Goal: Task Accomplishment & Management: Manage account settings

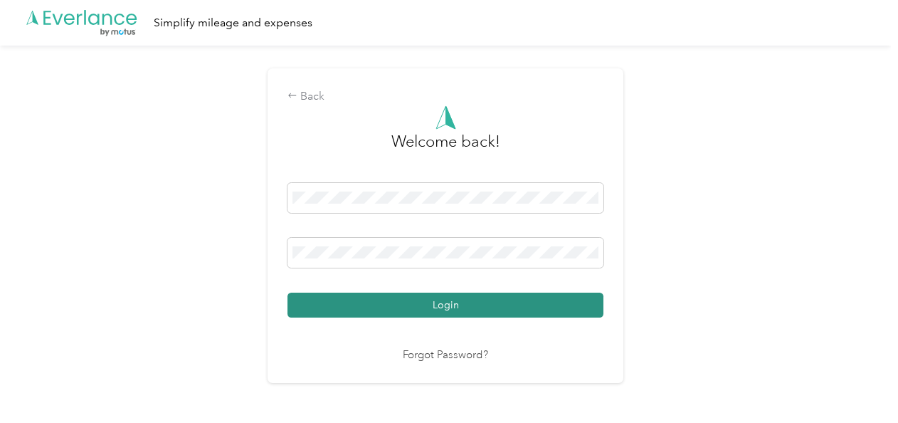
click at [387, 303] on button "Login" at bounding box center [446, 305] width 316 height 25
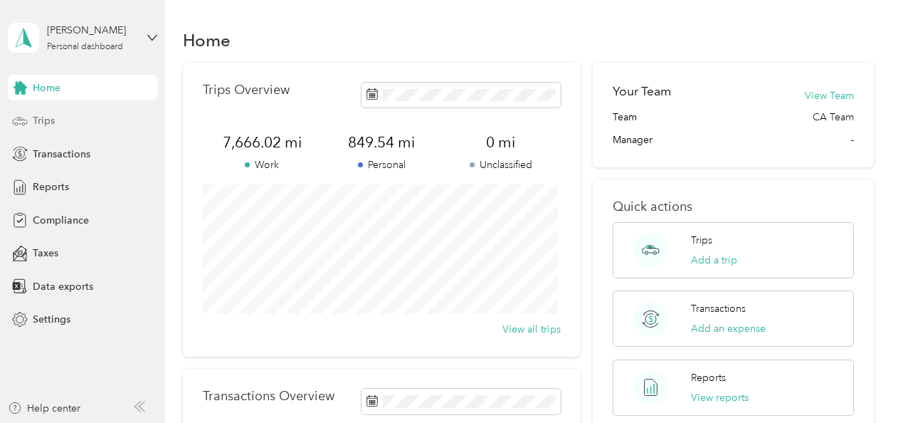
click at [41, 118] on span "Trips" at bounding box center [44, 120] width 22 height 15
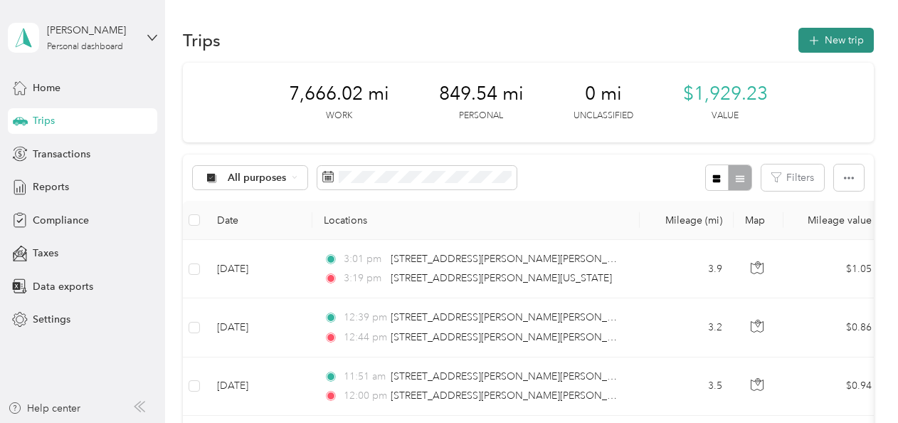
click at [841, 35] on button "New trip" at bounding box center [836, 40] width 75 height 25
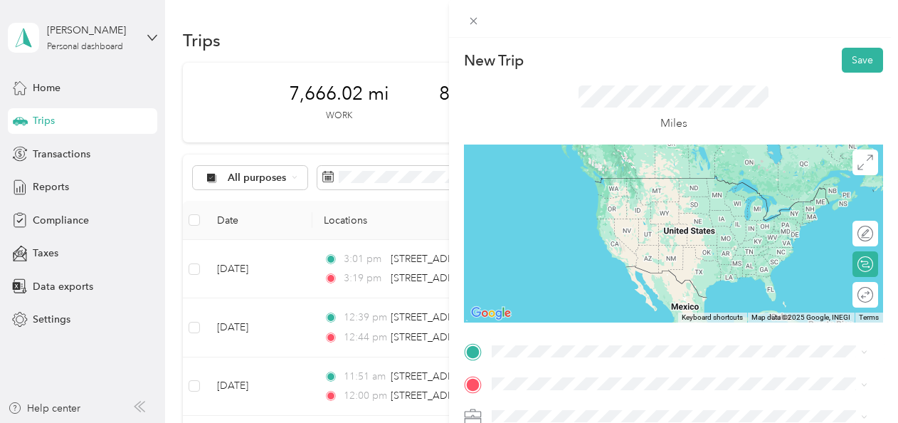
click at [553, 181] on span "[STREET_ADDRESS][PERSON_NAME][US_STATE]" at bounding box center [629, 175] width 221 height 13
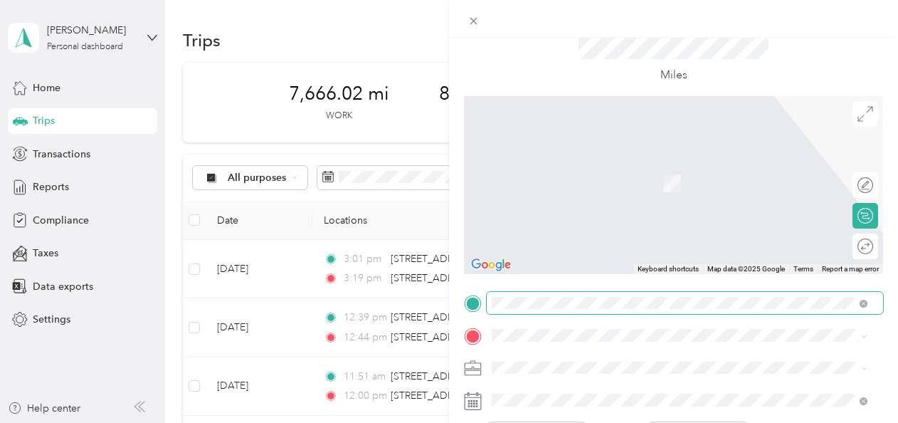
scroll to position [71, 0]
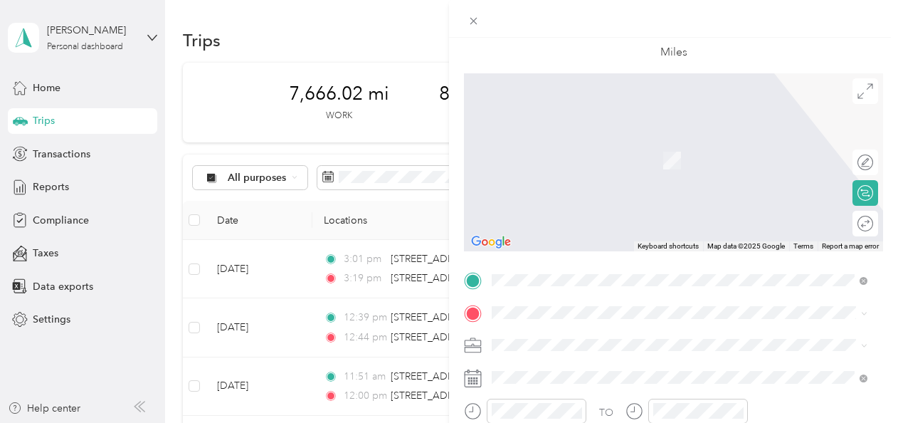
click at [551, 367] on span "[STREET_ADDRESS][PERSON_NAME][US_STATE]" at bounding box center [629, 363] width 221 height 13
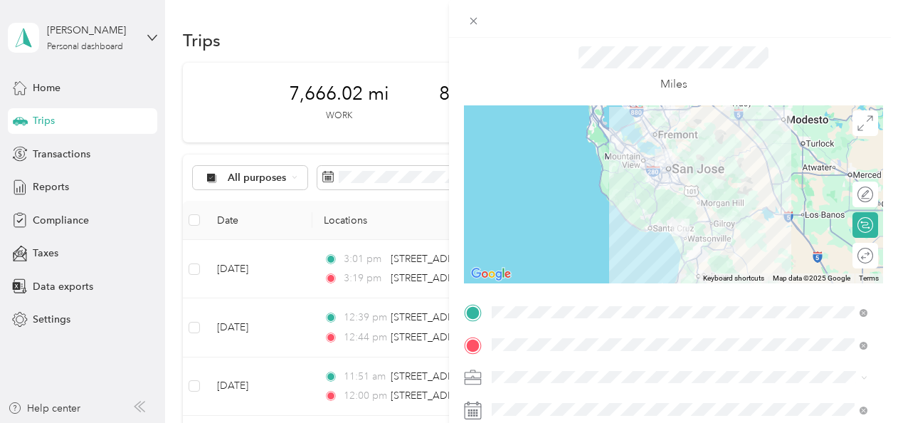
scroll to position [253, 0]
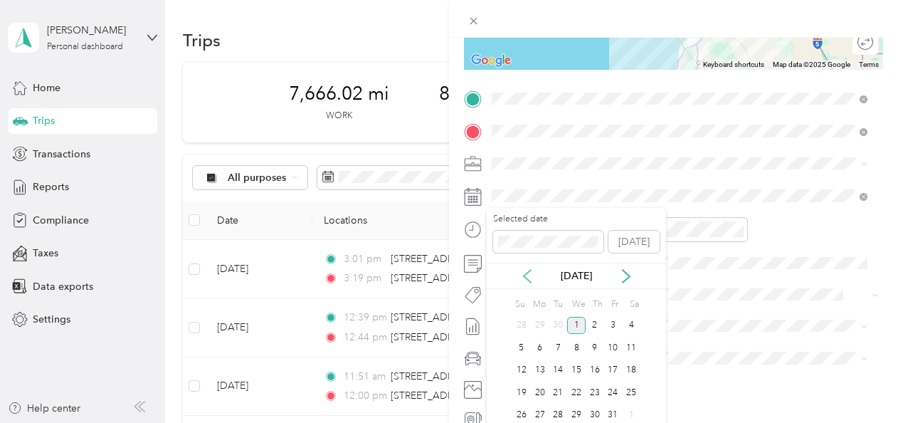
click at [527, 272] on icon at bounding box center [527, 276] width 7 height 13
click at [618, 367] on div "19" at bounding box center [613, 371] width 19 height 18
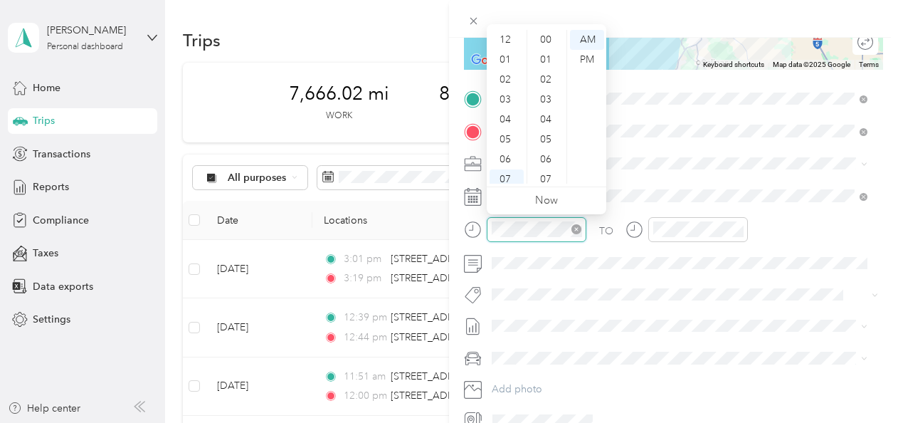
scroll to position [85, 0]
click at [506, 132] on div "09" at bounding box center [507, 134] width 34 height 20
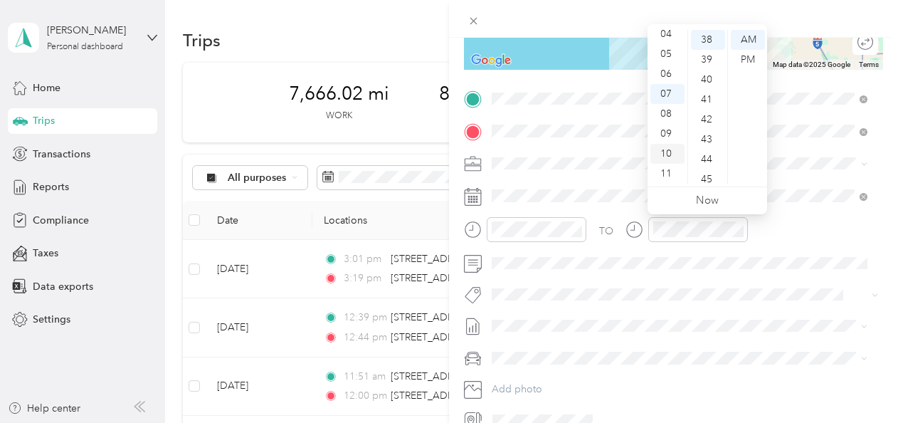
click at [669, 152] on div "10" at bounding box center [668, 154] width 34 height 20
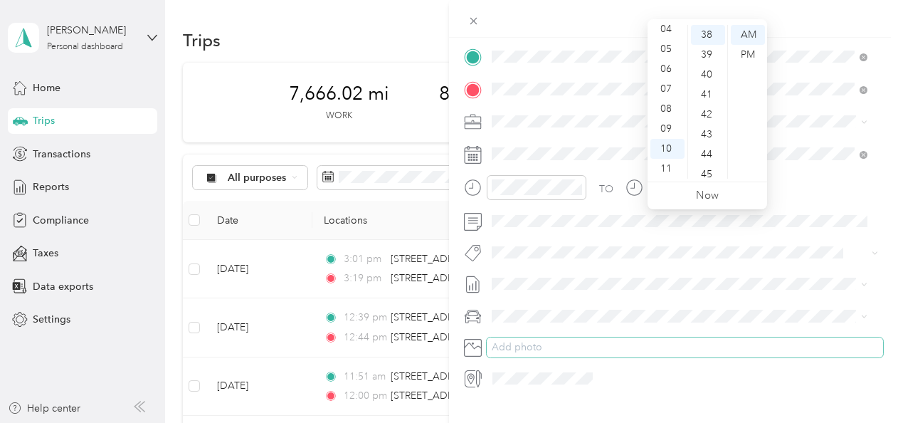
scroll to position [324, 0]
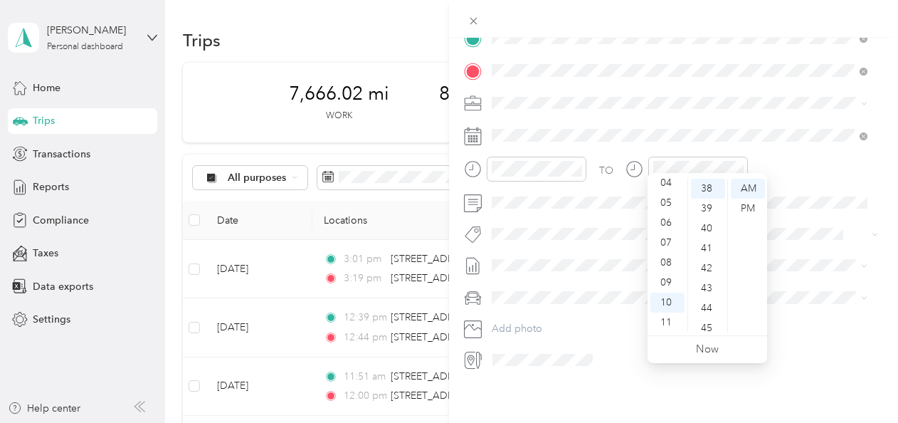
click at [525, 382] on div "New Trip Save This trip cannot be edited because it is either under review, app…" at bounding box center [673, 249] width 449 height 423
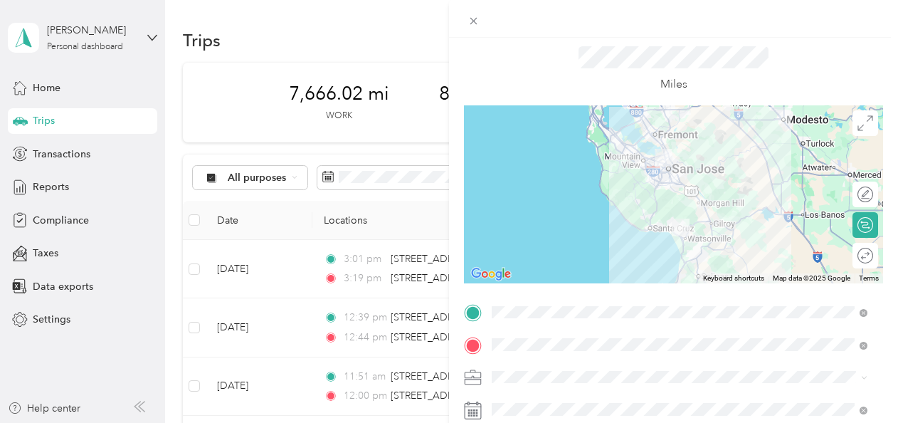
scroll to position [0, 0]
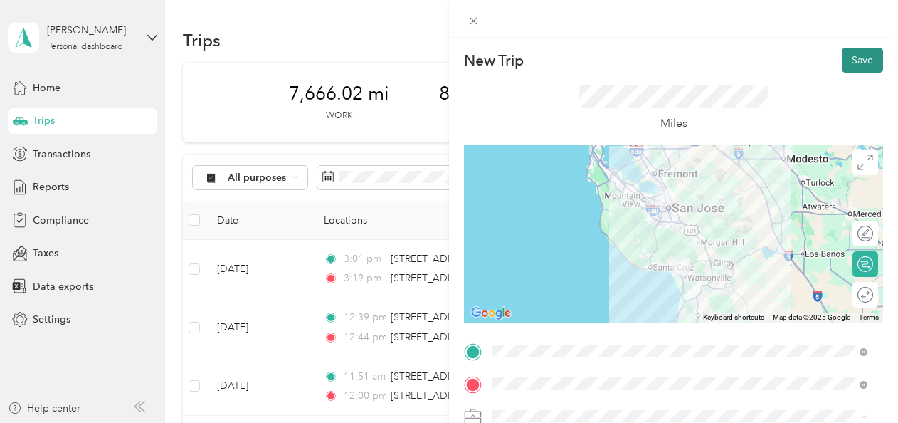
click at [853, 54] on button "Save" at bounding box center [862, 60] width 41 height 25
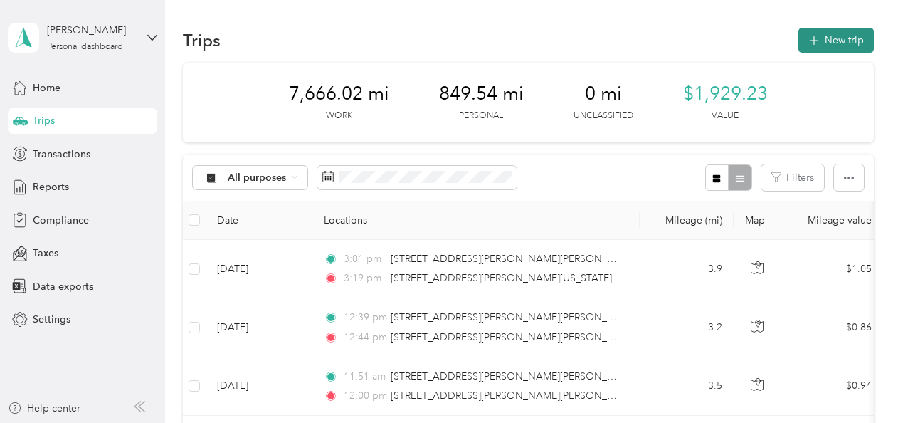
click at [843, 43] on button "New trip" at bounding box center [836, 40] width 75 height 25
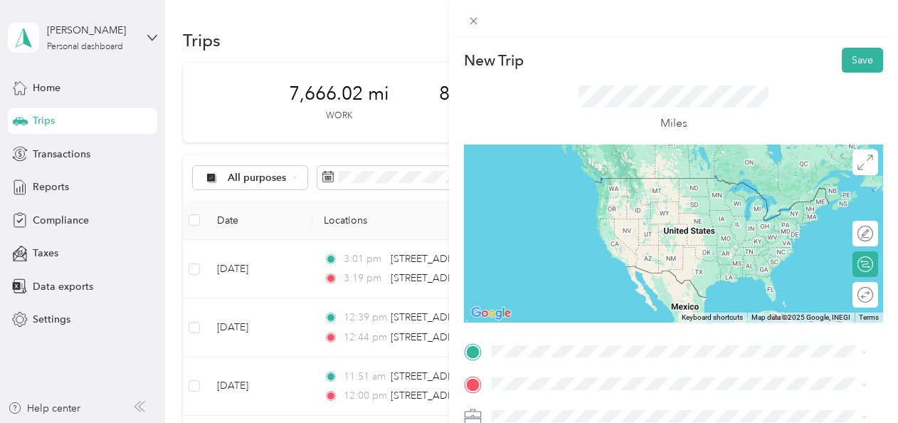
click at [558, 312] on span "[STREET_ADDRESS][PERSON_NAME][US_STATE]" at bounding box center [629, 306] width 221 height 13
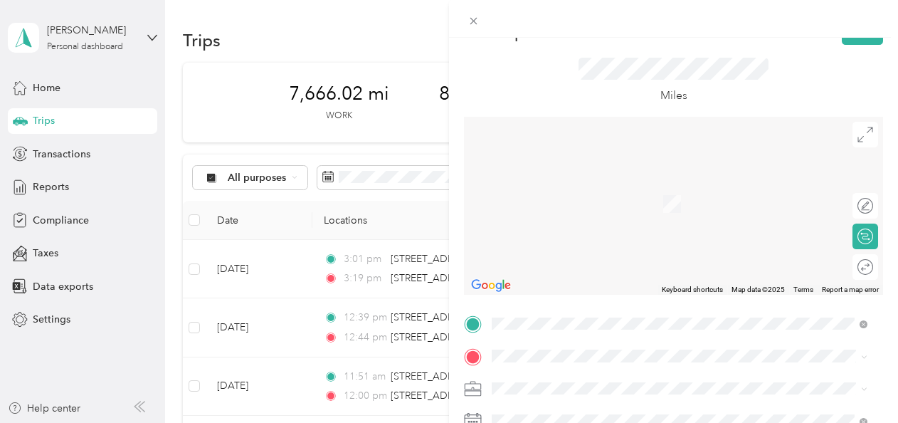
scroll to position [71, 0]
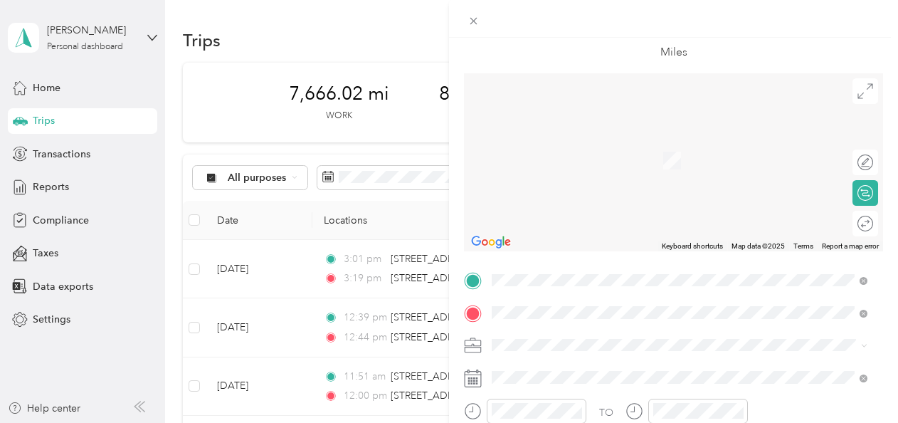
click at [557, 142] on span "[STREET_ADDRESS][US_STATE]" at bounding box center [590, 139] width 142 height 13
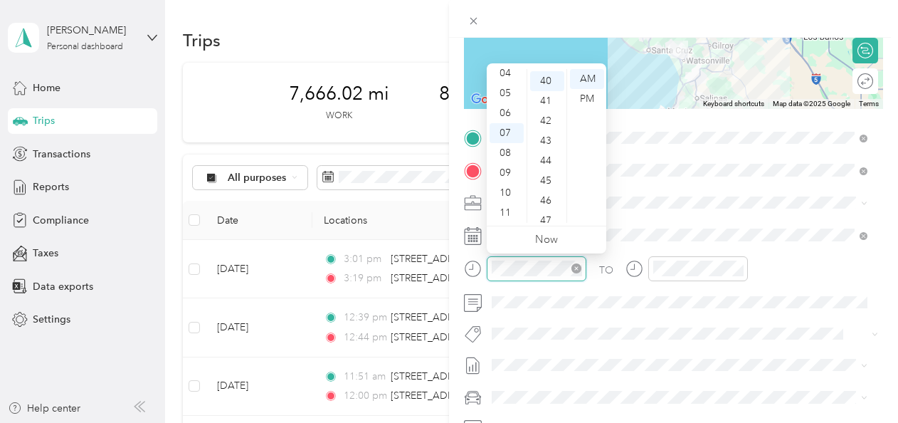
scroll to position [797, 0]
click at [510, 211] on div "11" at bounding box center [507, 213] width 34 height 20
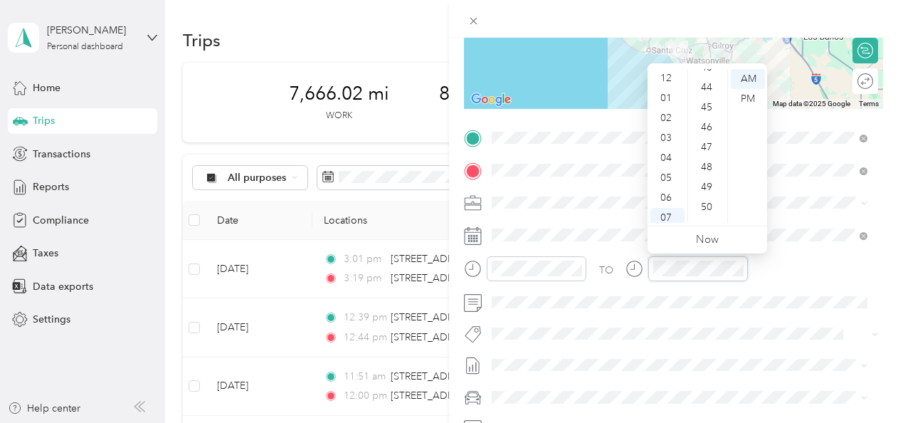
scroll to position [0, 0]
click at [667, 77] on div "12" at bounding box center [668, 79] width 34 height 20
click at [582, 80] on div at bounding box center [673, 20] width 419 height 178
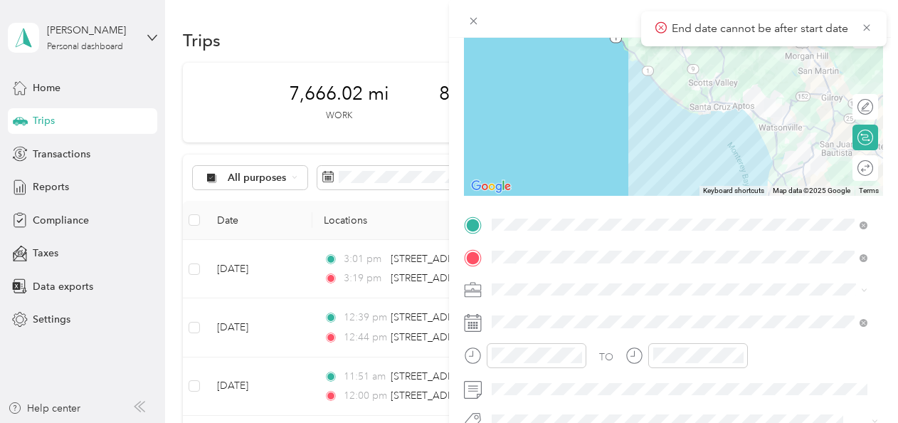
scroll to position [0, 0]
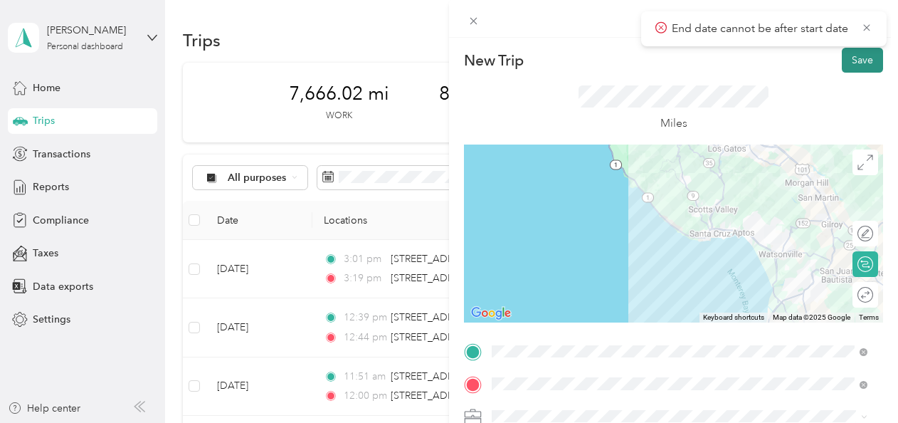
click at [853, 58] on button "Save" at bounding box center [862, 60] width 41 height 25
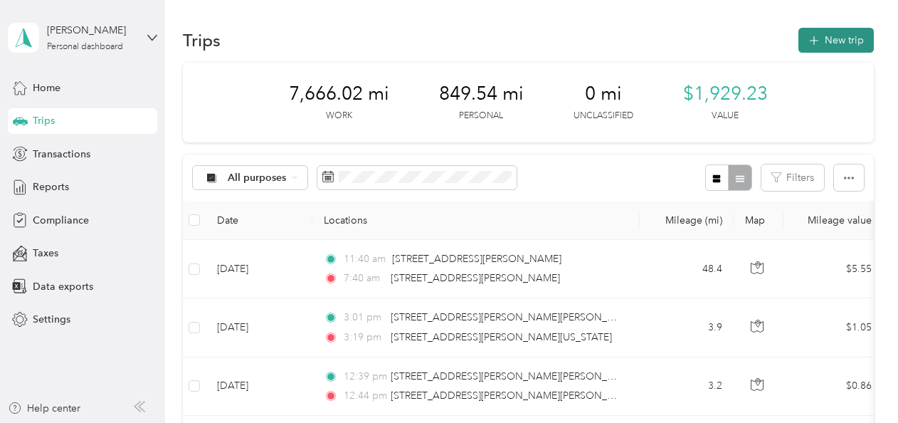
click at [841, 36] on button "New trip" at bounding box center [836, 40] width 75 height 25
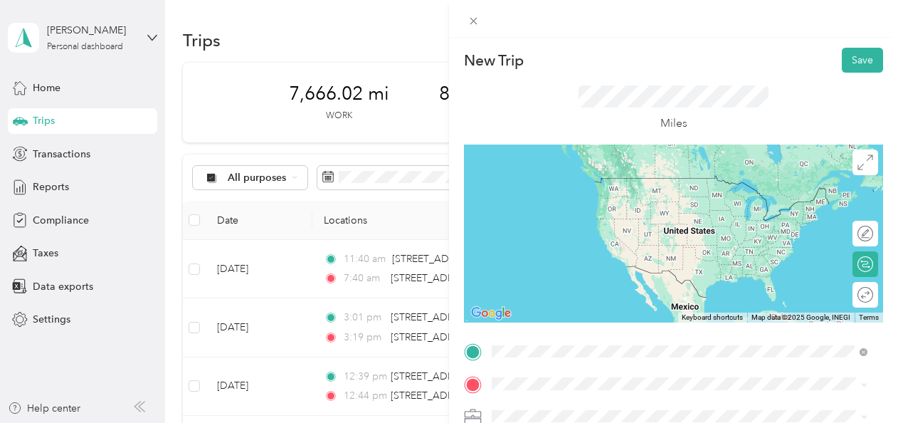
click at [565, 184] on span "[STREET_ADDRESS][PERSON_NAME][US_STATE]" at bounding box center [629, 178] width 221 height 13
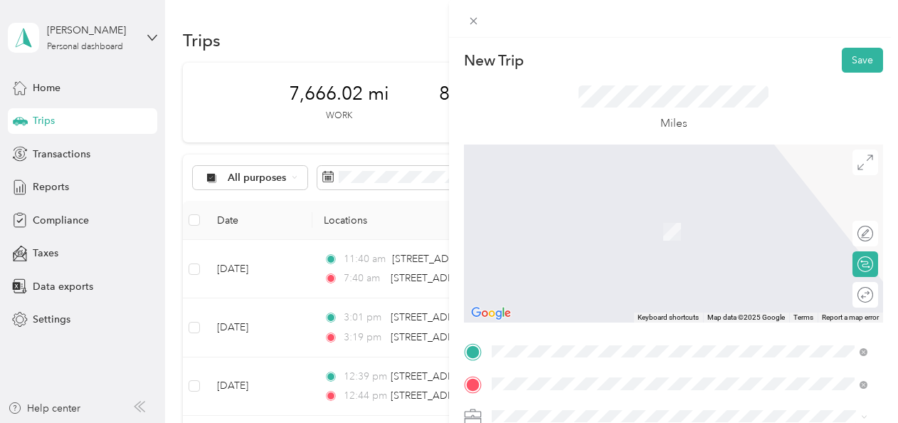
click at [558, 350] on span "[GEOGRAPHIC_DATA] [GEOGRAPHIC_DATA], [US_STATE], [GEOGRAPHIC_DATA]" at bounding box center [653, 351] width 268 height 25
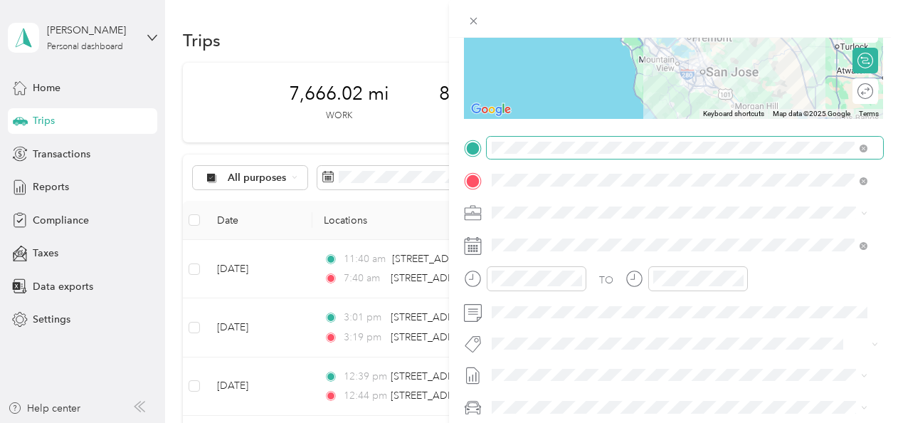
scroll to position [285, 0]
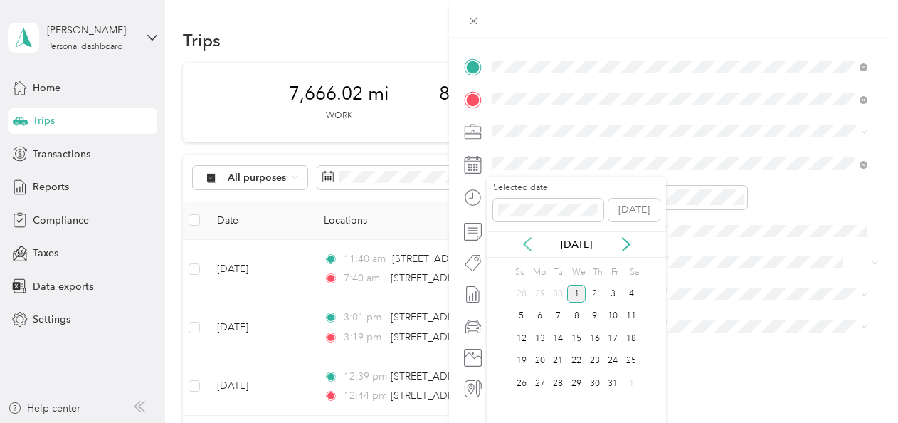
click at [525, 241] on icon at bounding box center [527, 244] width 14 height 14
click at [537, 360] on div "22" at bounding box center [540, 361] width 19 height 18
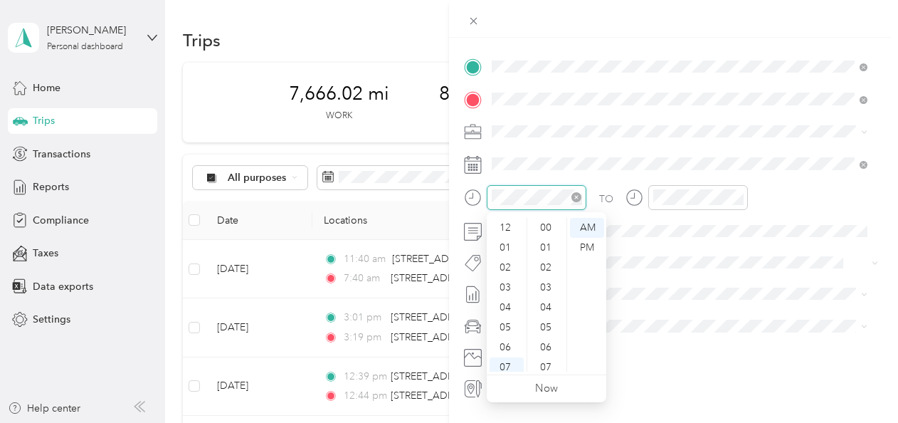
scroll to position [85, 0]
click at [508, 341] on div "10" at bounding box center [507, 342] width 34 height 20
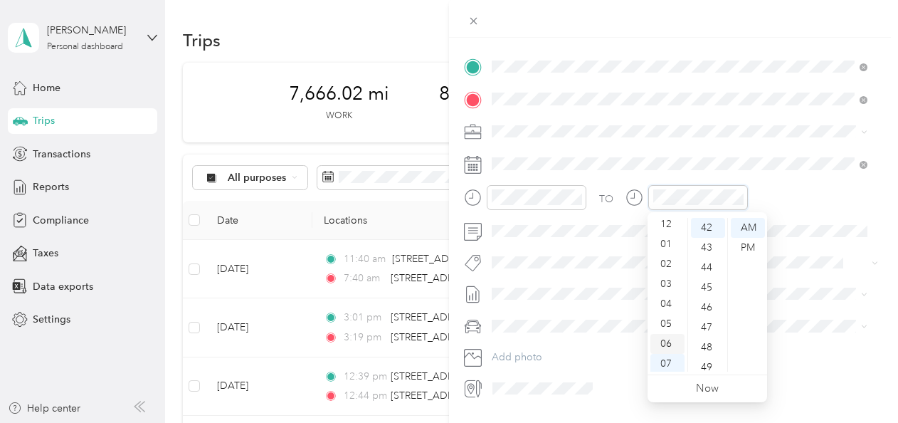
scroll to position [0, 0]
click at [666, 226] on div "12" at bounding box center [668, 228] width 34 height 20
click at [703, 367] on div "49" at bounding box center [708, 367] width 34 height 20
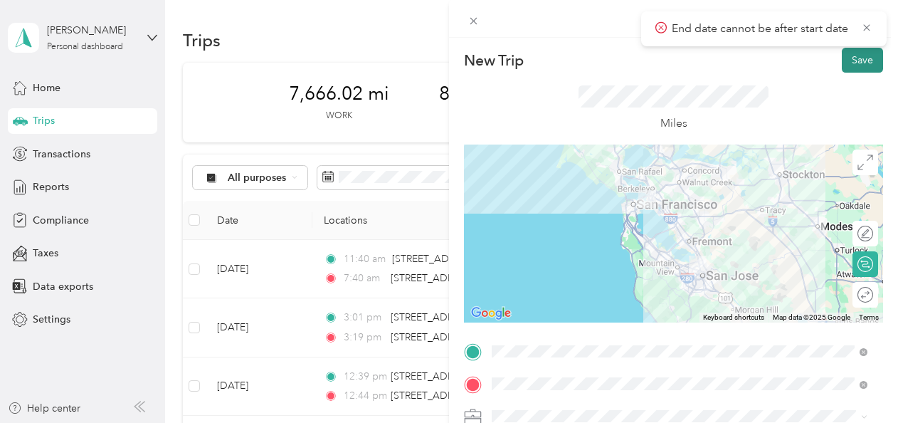
click at [849, 63] on button "Save" at bounding box center [862, 60] width 41 height 25
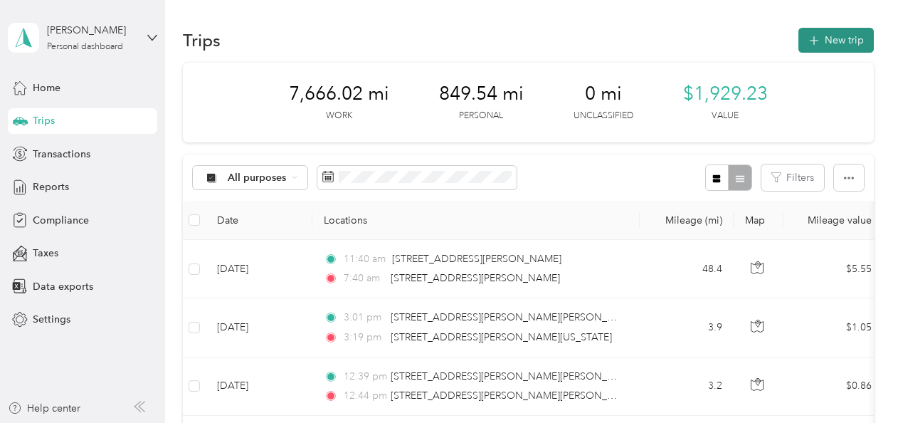
click at [829, 38] on button "New trip" at bounding box center [836, 40] width 75 height 25
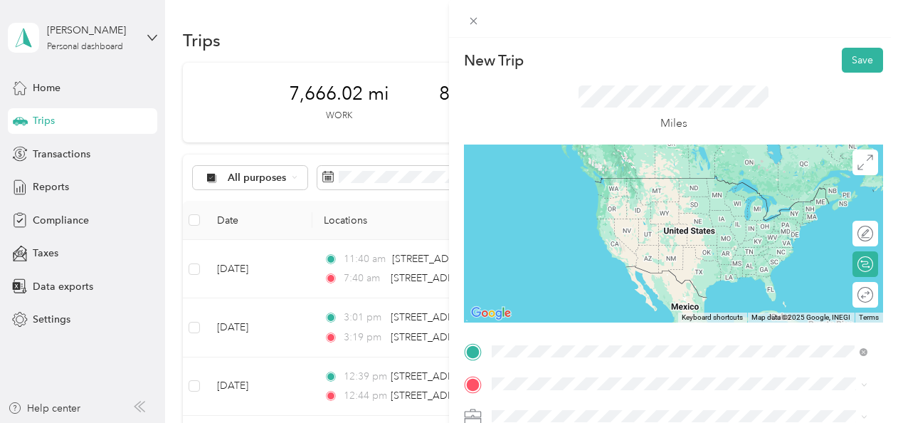
click at [561, 322] on span "[GEOGRAPHIC_DATA] [GEOGRAPHIC_DATA], [US_STATE], [GEOGRAPHIC_DATA]" at bounding box center [653, 318] width 268 height 25
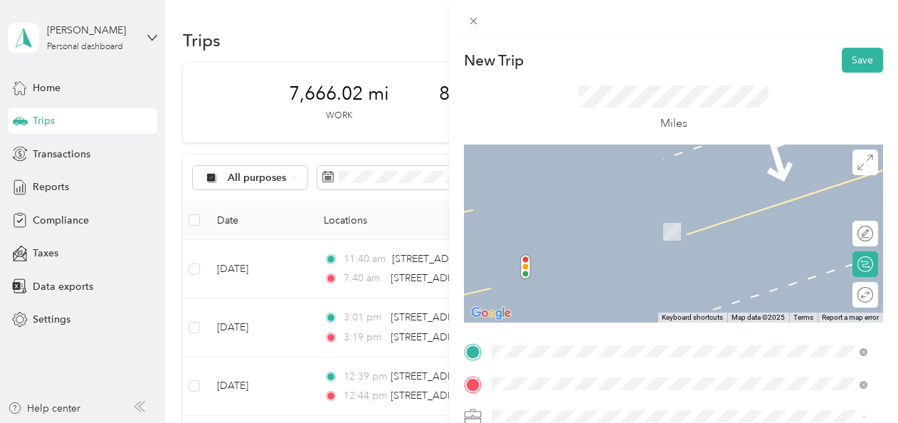
click at [557, 246] on span "[STREET_ADDRESS][PERSON_NAME][US_STATE]" at bounding box center [629, 239] width 221 height 13
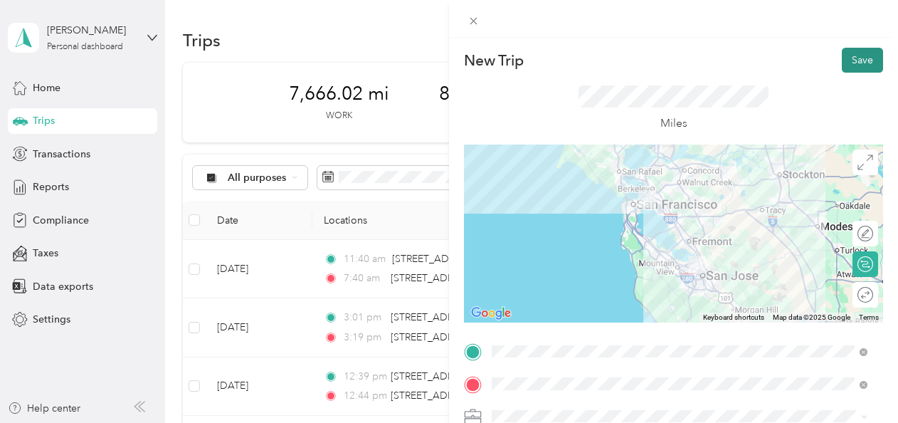
click at [848, 63] on button "Save" at bounding box center [862, 60] width 41 height 25
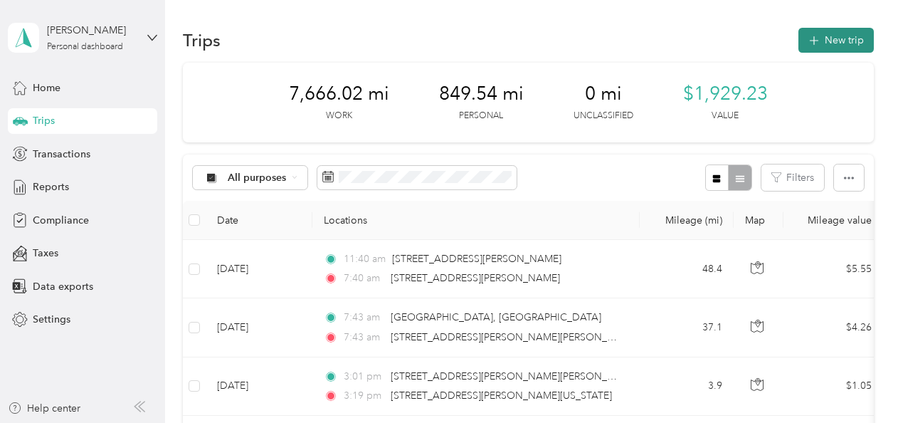
click at [836, 42] on button "New trip" at bounding box center [836, 40] width 75 height 25
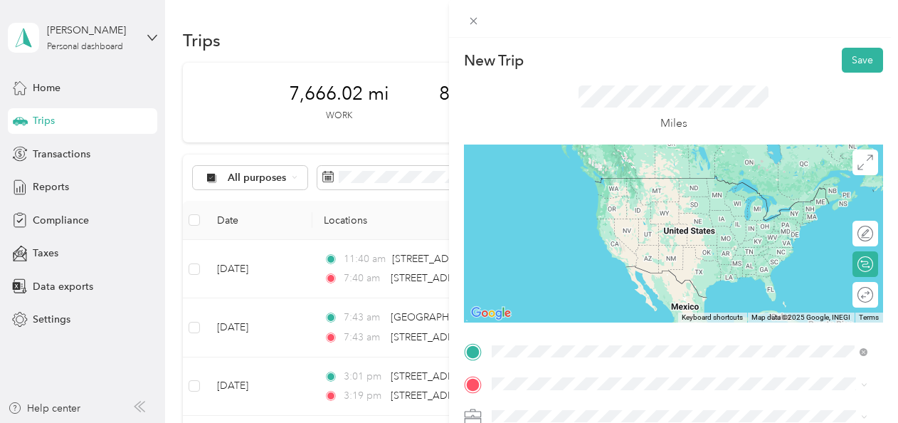
click at [558, 179] on span "[STREET_ADDRESS][US_STATE]" at bounding box center [590, 178] width 142 height 13
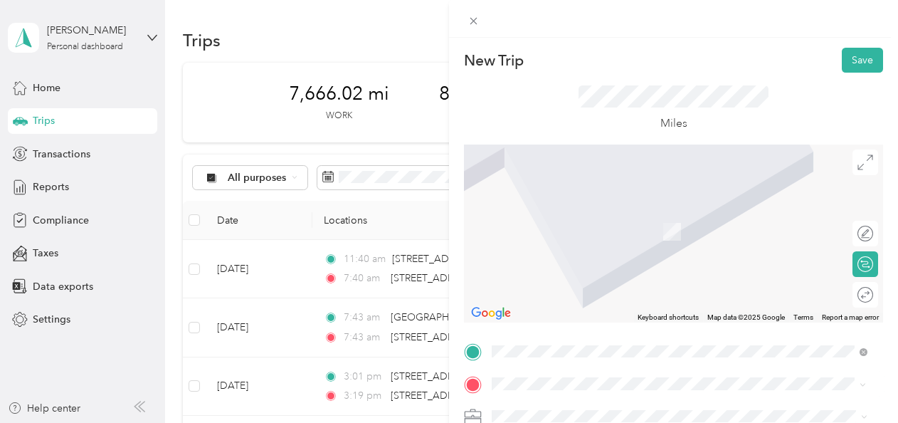
click at [585, 212] on span "[STREET_ADDRESS][US_STATE]" at bounding box center [590, 210] width 142 height 13
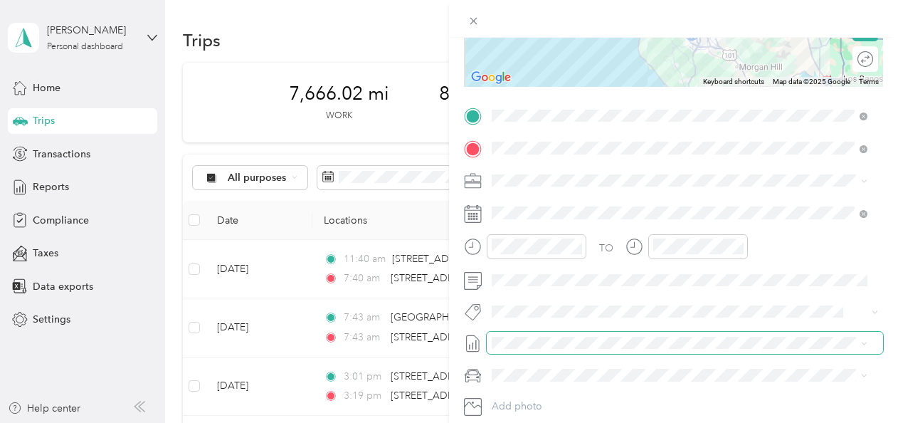
scroll to position [214, 0]
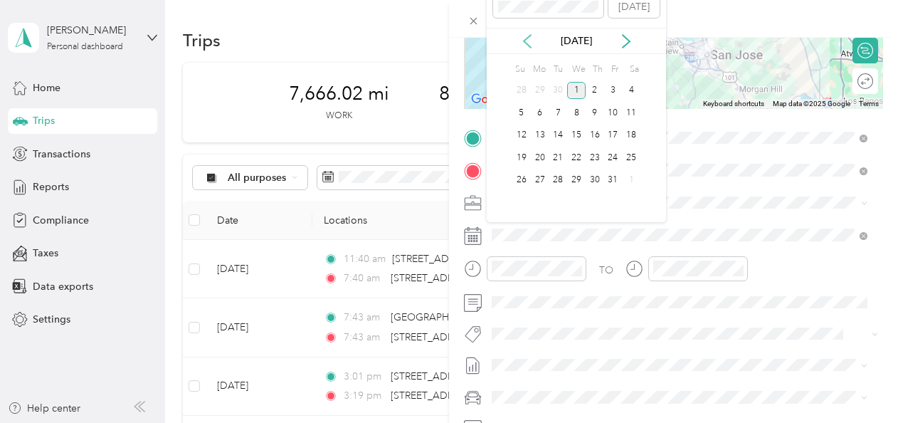
click at [527, 38] on icon at bounding box center [527, 41] width 14 height 14
click at [598, 154] on div "25" at bounding box center [595, 158] width 19 height 18
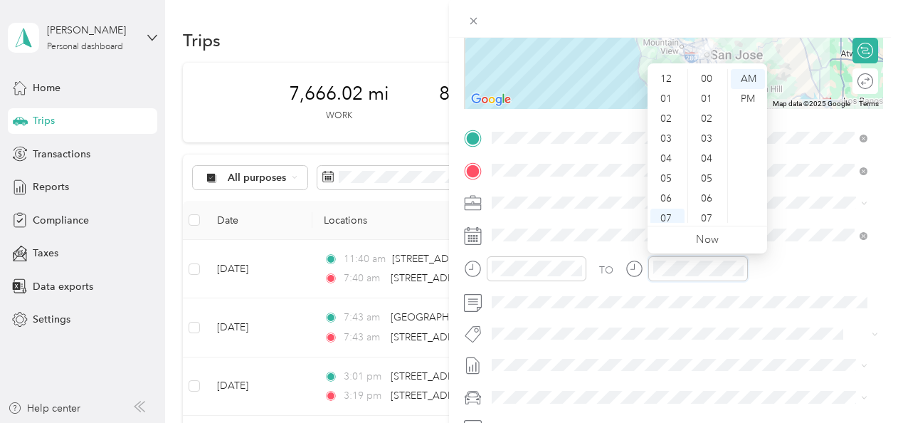
scroll to position [85, 0]
click at [668, 152] on div "08" at bounding box center [668, 153] width 34 height 20
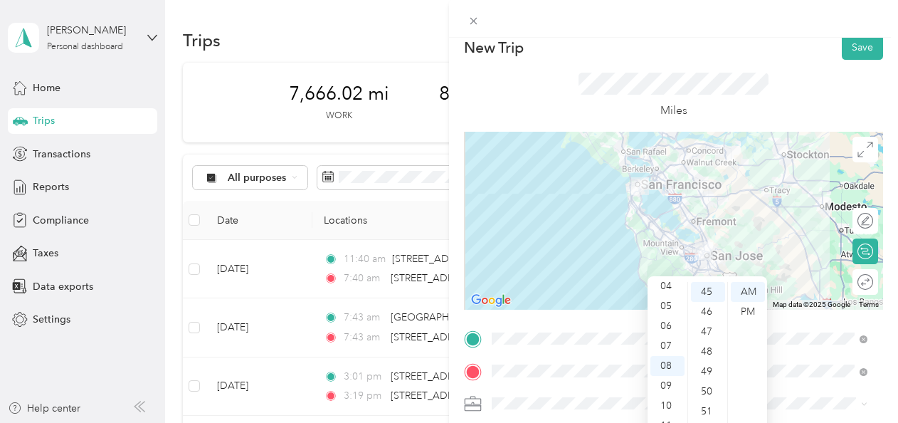
scroll to position [0, 0]
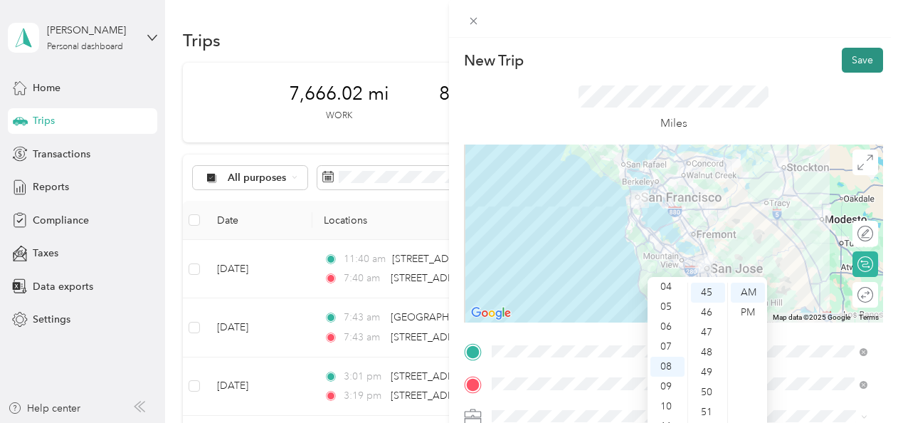
click at [853, 56] on button "Save" at bounding box center [862, 60] width 41 height 25
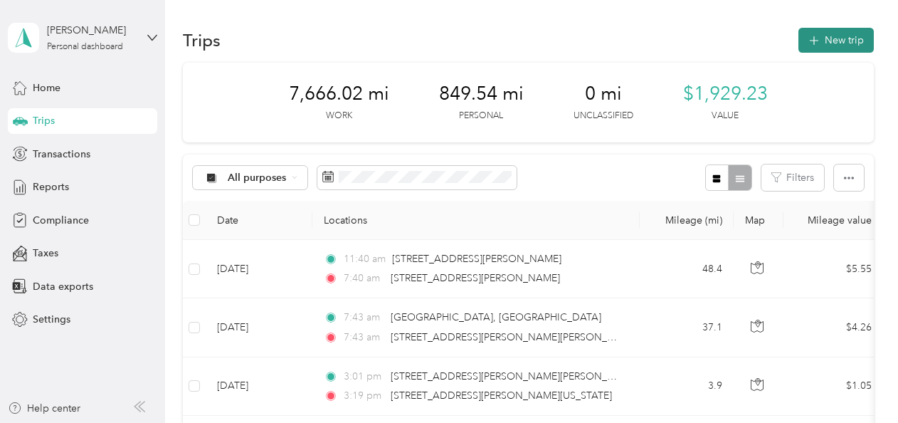
click at [827, 39] on button "New trip" at bounding box center [836, 40] width 75 height 25
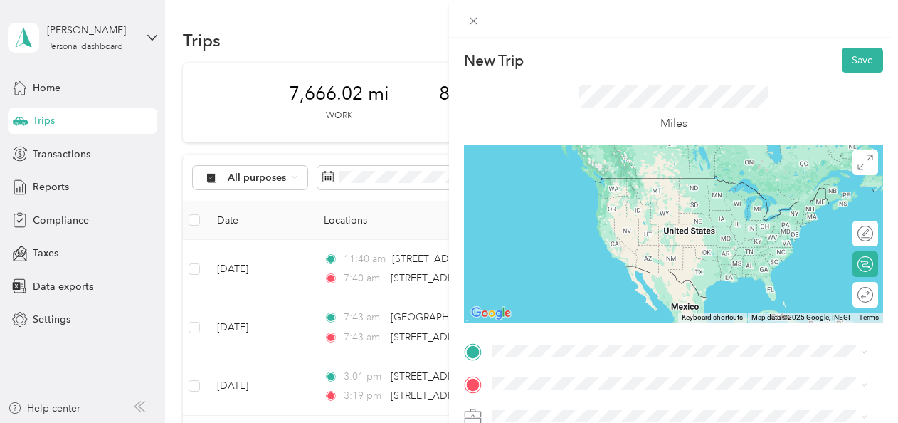
click at [586, 179] on span "[STREET_ADDRESS][US_STATE]" at bounding box center [590, 174] width 142 height 13
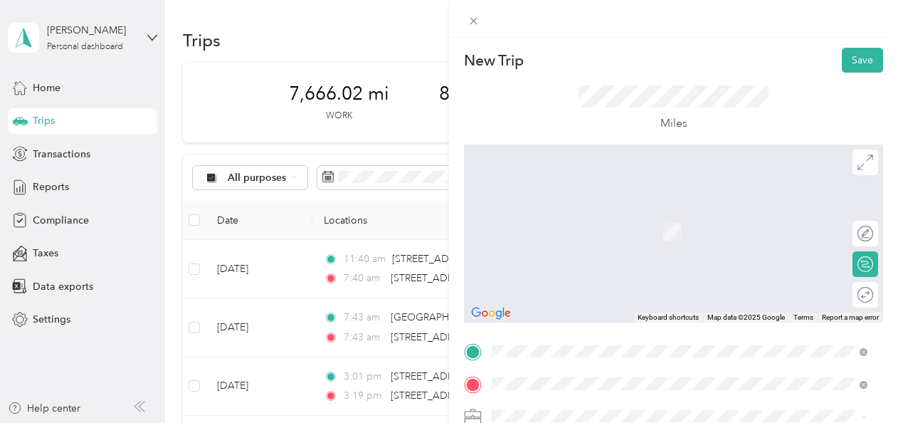
click at [577, 209] on span "[STREET_ADDRESS][US_STATE]" at bounding box center [590, 210] width 142 height 13
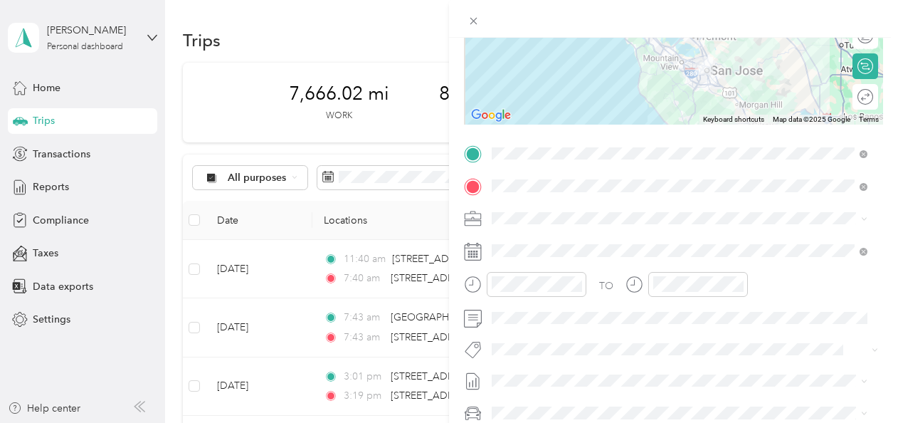
scroll to position [214, 0]
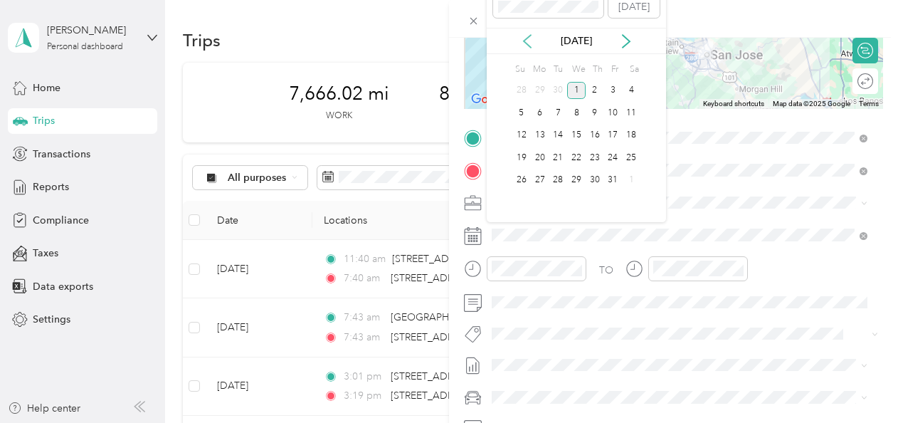
click at [527, 41] on icon at bounding box center [527, 41] width 14 height 14
click at [596, 154] on div "25" at bounding box center [595, 158] width 19 height 18
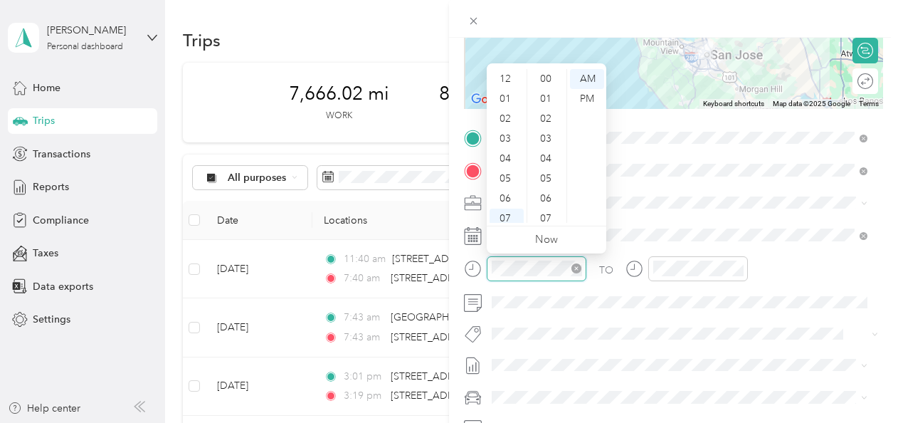
scroll to position [85, 0]
click at [505, 124] on div "03" at bounding box center [507, 125] width 34 height 20
click at [551, 115] on div "48" at bounding box center [547, 119] width 34 height 20
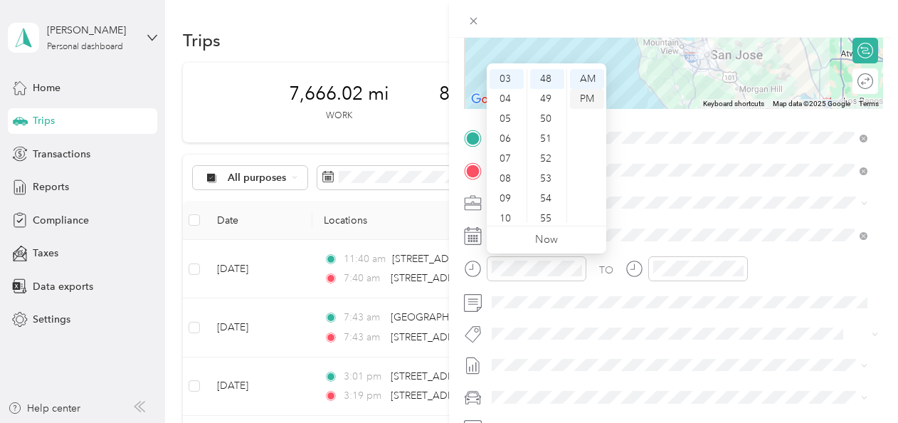
click at [587, 101] on div "PM" at bounding box center [587, 99] width 34 height 20
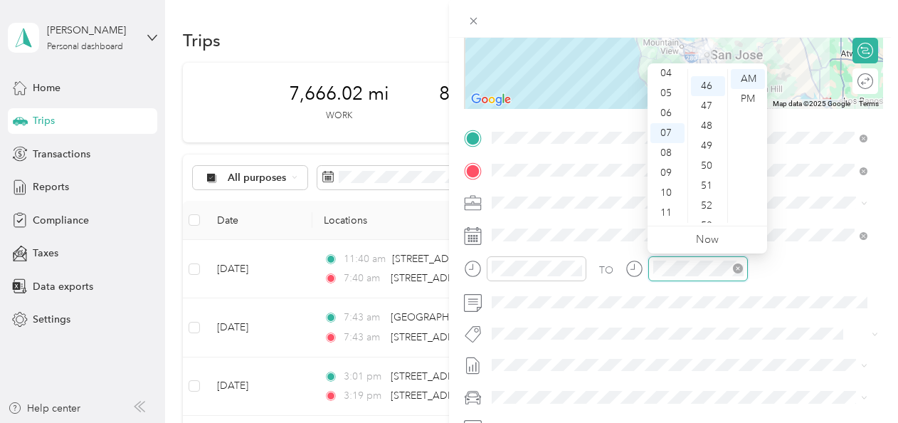
scroll to position [917, 0]
click at [668, 72] on div "04" at bounding box center [668, 73] width 34 height 20
click at [705, 195] on div "52" at bounding box center [708, 199] width 34 height 20
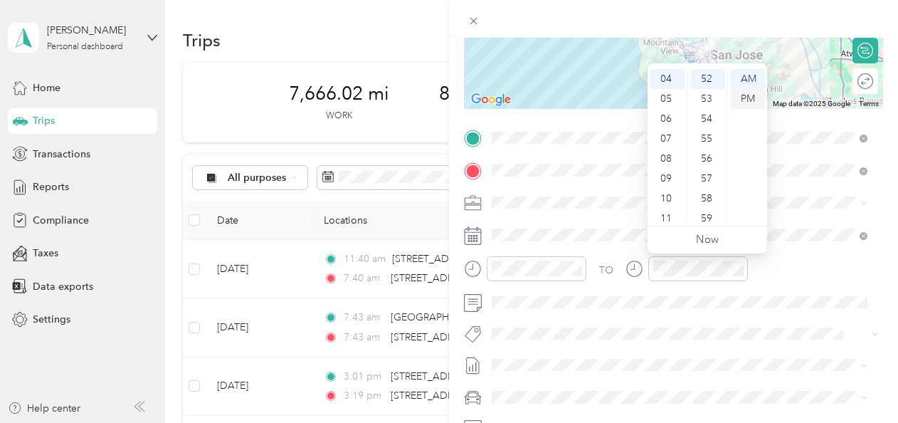
click at [745, 100] on div "PM" at bounding box center [748, 99] width 34 height 20
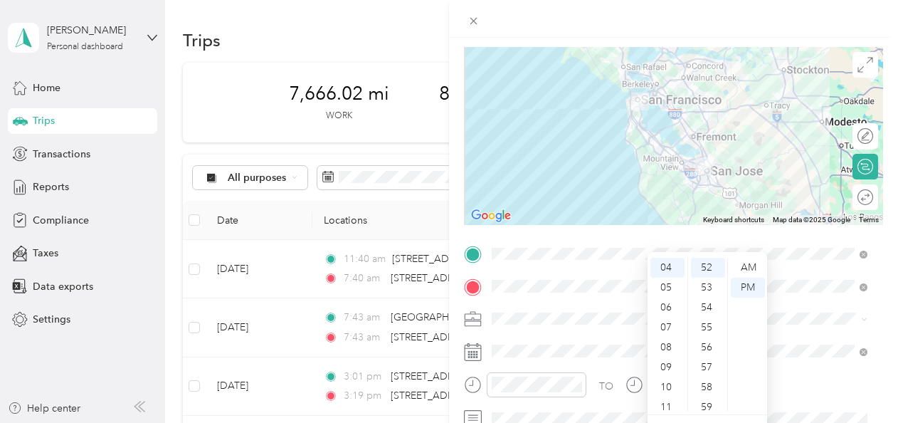
scroll to position [0, 0]
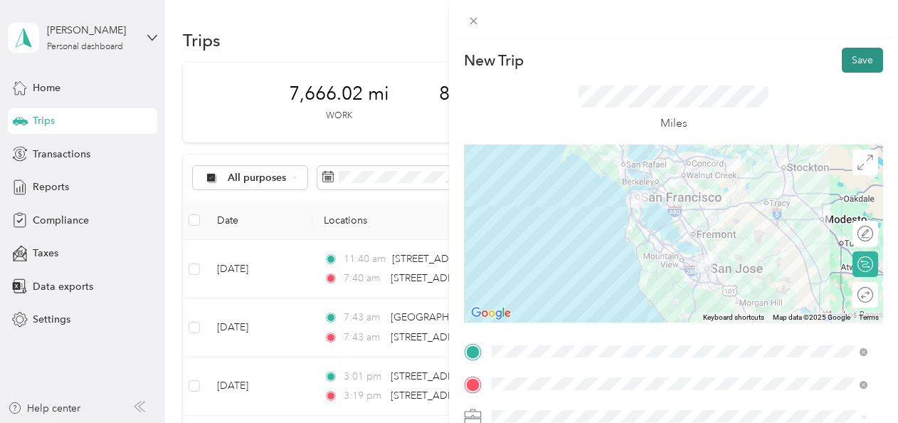
click at [851, 65] on button "Save" at bounding box center [862, 60] width 41 height 25
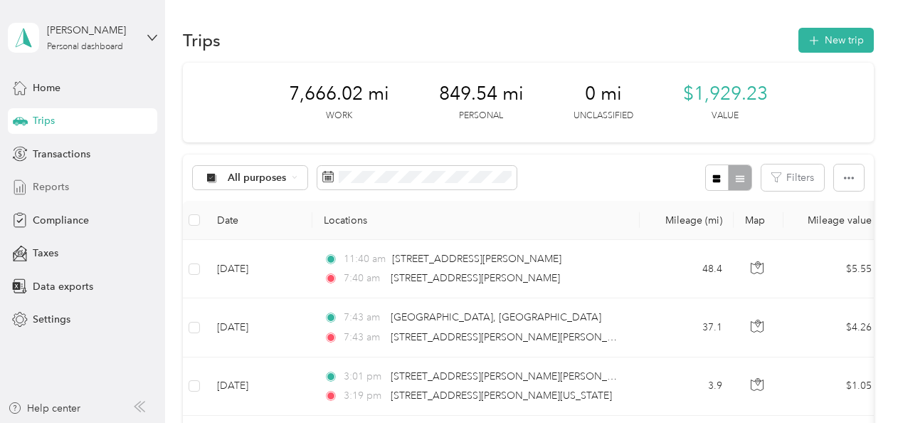
click at [53, 186] on span "Reports" at bounding box center [51, 186] width 36 height 15
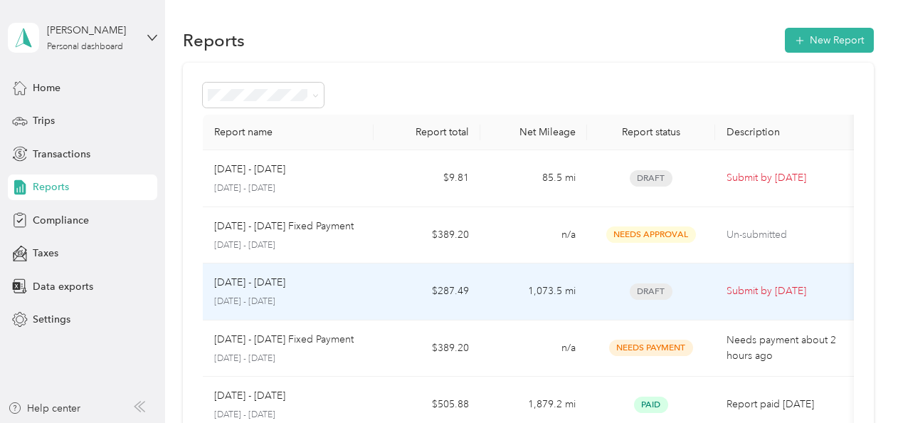
click at [379, 285] on td "$287.49" at bounding box center [427, 291] width 107 height 57
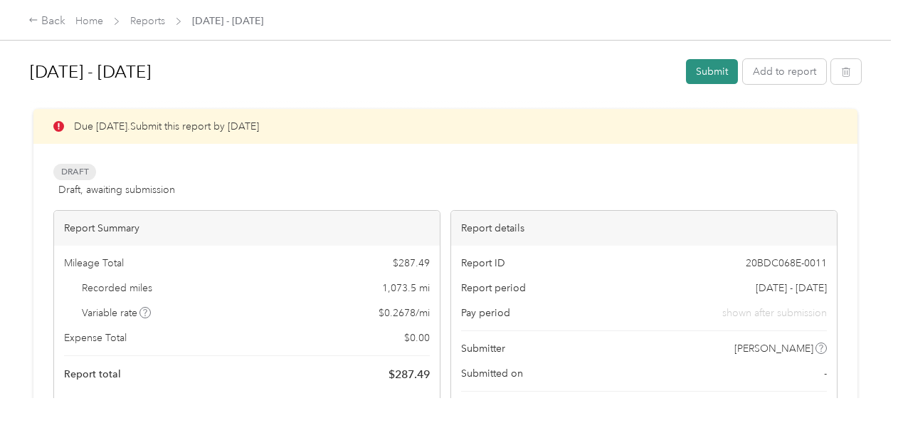
click at [708, 74] on button "Submit" at bounding box center [712, 71] width 52 height 25
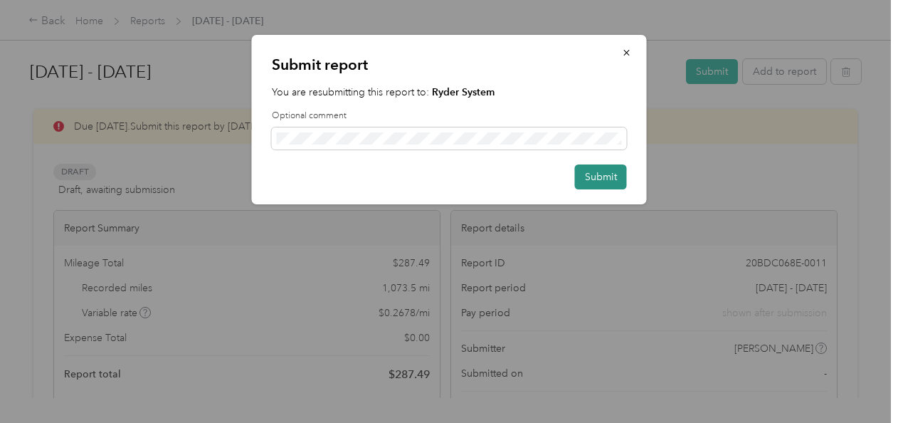
click at [617, 182] on button "Submit" at bounding box center [601, 176] width 52 height 25
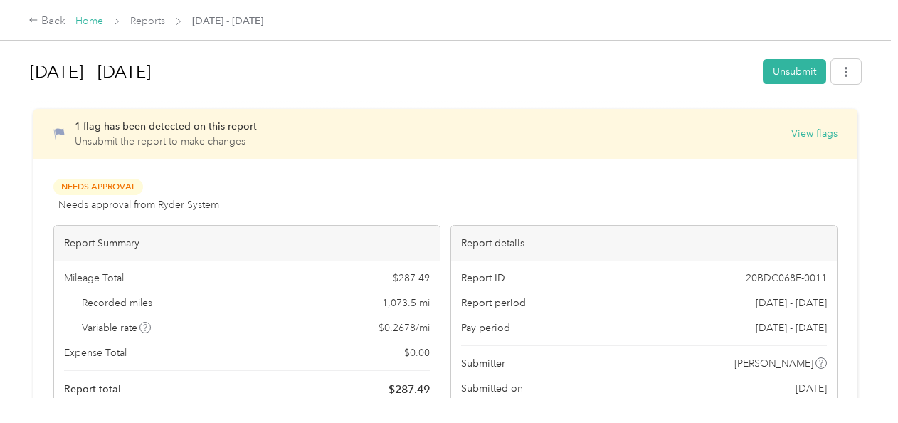
click at [99, 23] on link "Home" at bounding box center [89, 21] width 28 height 12
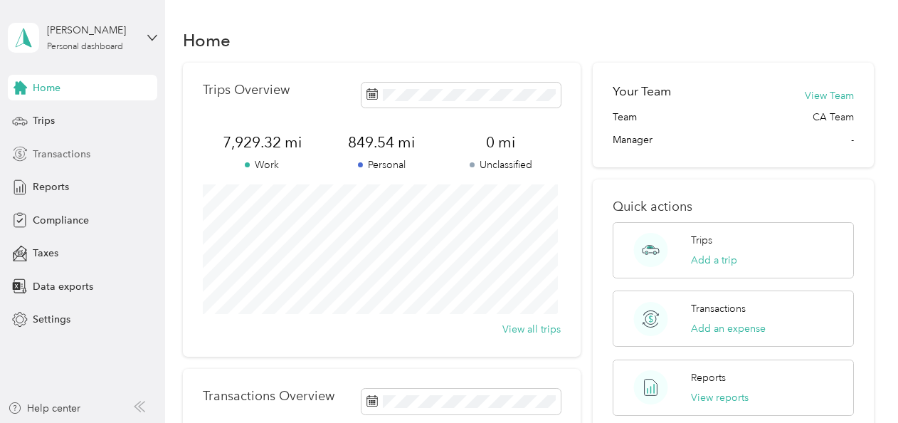
click at [51, 155] on span "Transactions" at bounding box center [62, 154] width 58 height 15
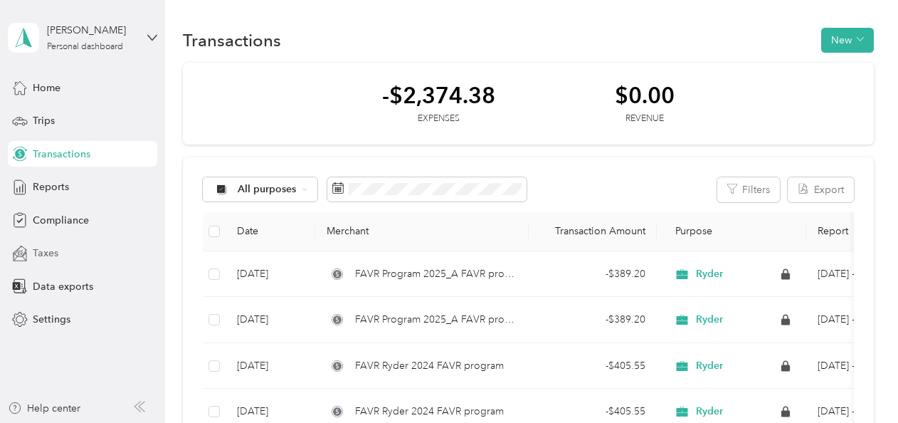
click at [40, 255] on span "Taxes" at bounding box center [46, 253] width 26 height 15
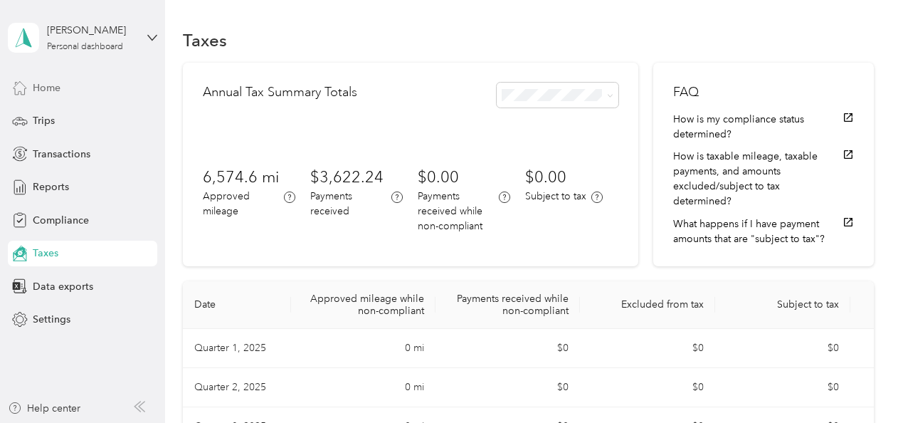
click at [47, 90] on span "Home" at bounding box center [47, 87] width 28 height 15
